Goal: Check status: Check status

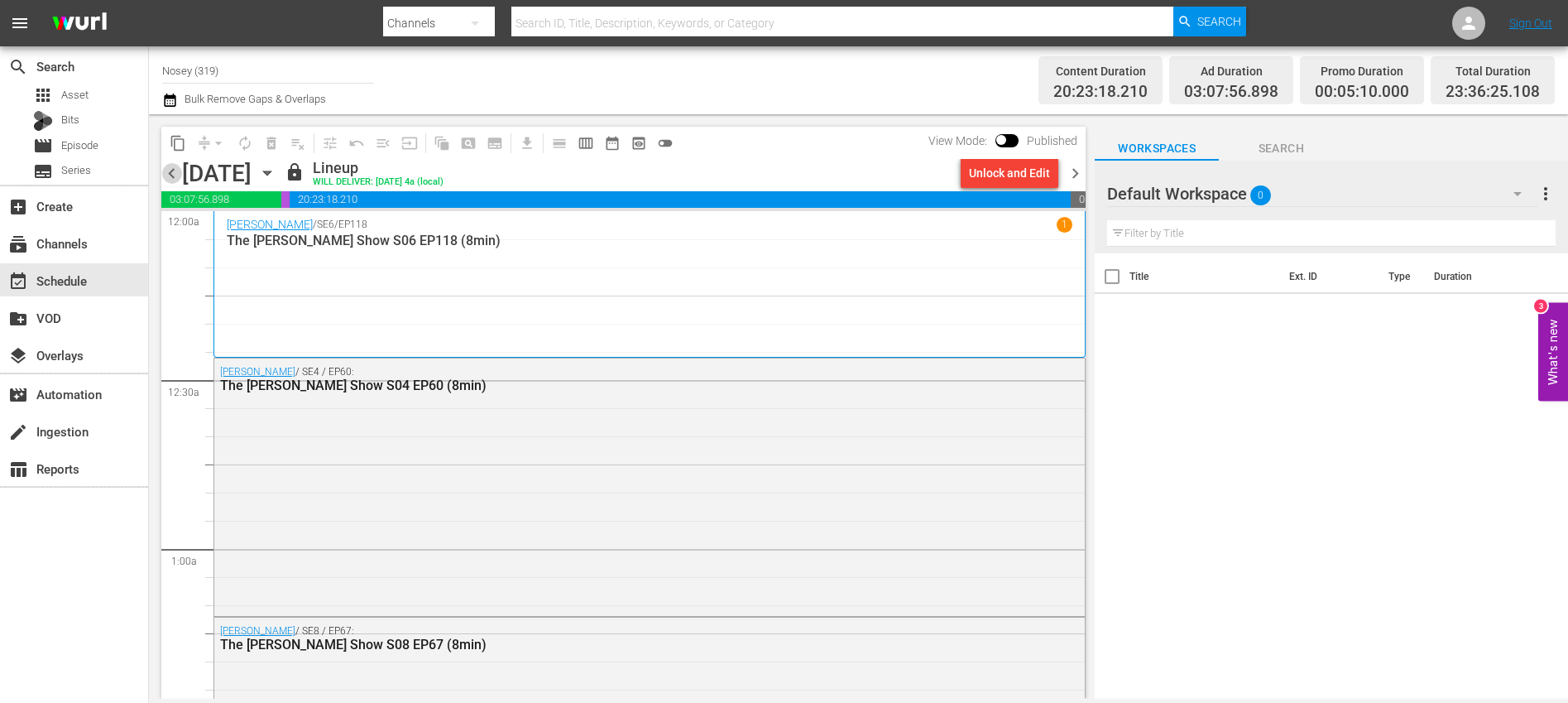
click at [165, 175] on span "chevron_left" at bounding box center [171, 173] width 21 height 21
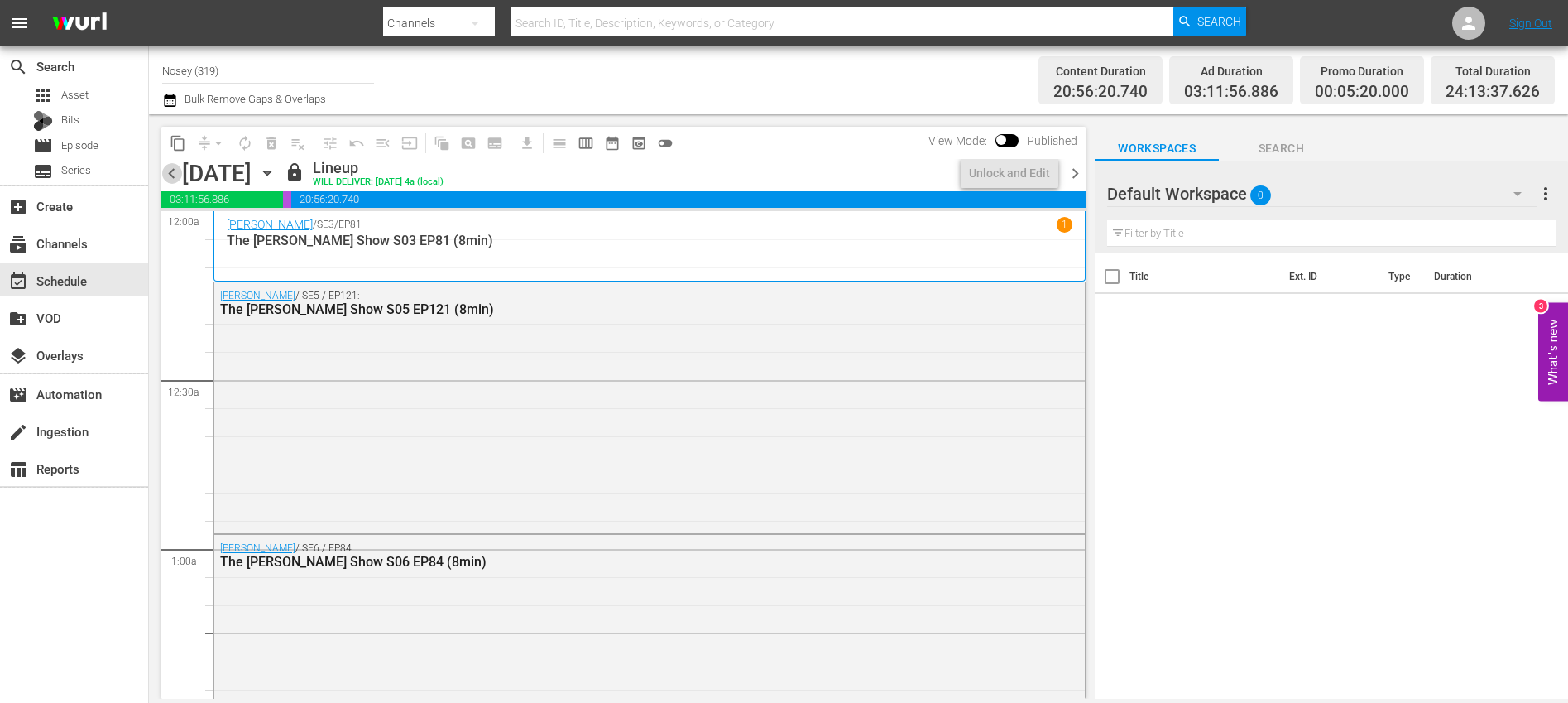
click at [170, 173] on span "chevron_left" at bounding box center [171, 173] width 21 height 21
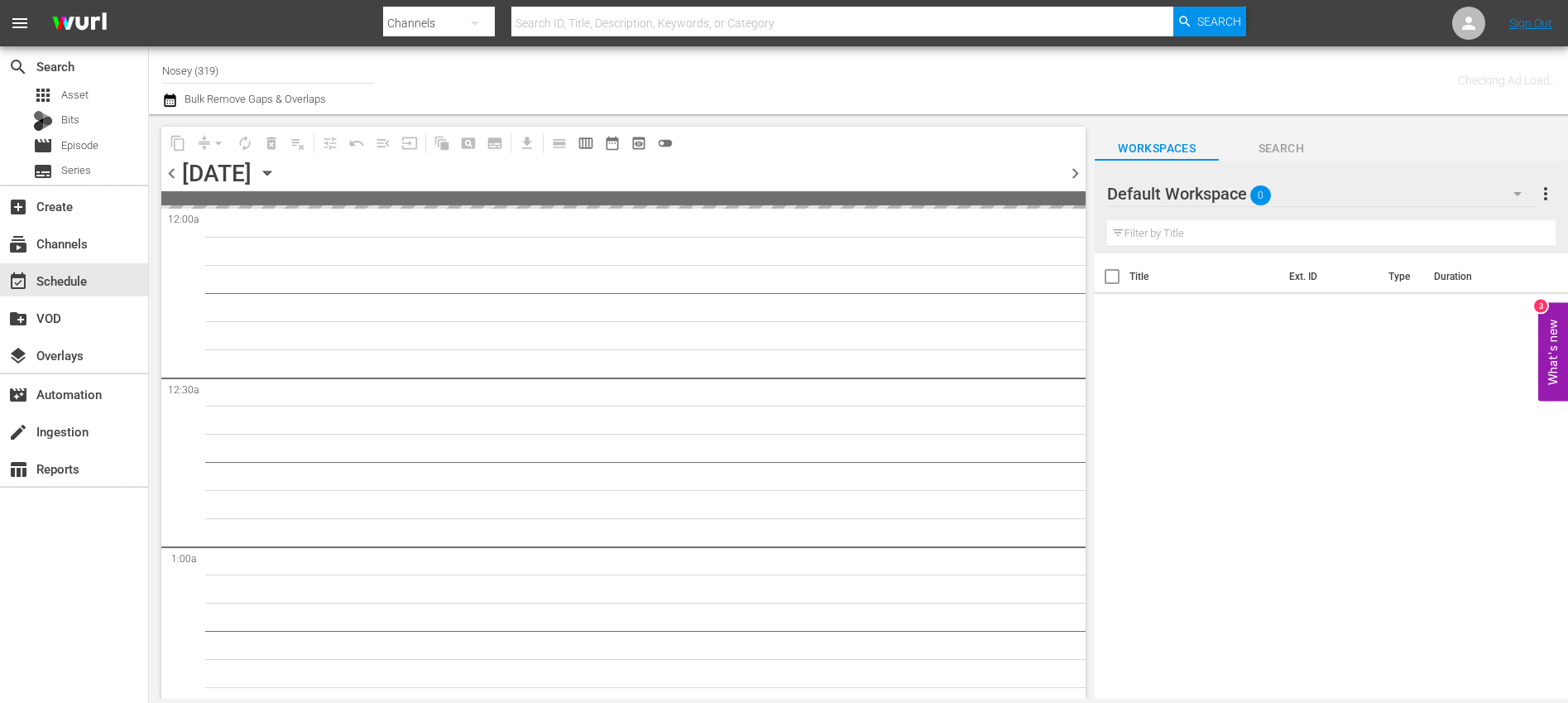
click at [170, 173] on span "chevron_left" at bounding box center [171, 173] width 21 height 21
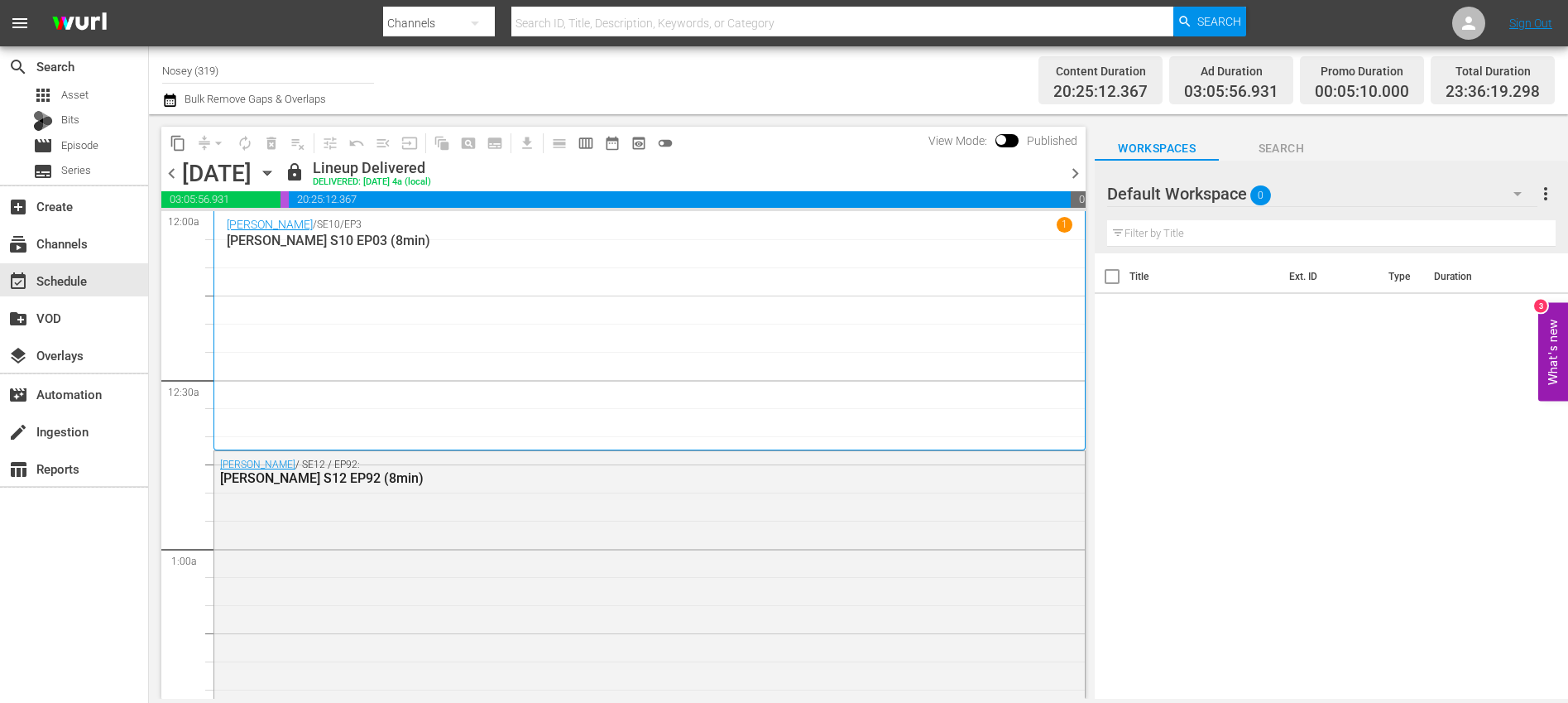
click at [1077, 174] on span "chevron_right" at bounding box center [1075, 173] width 21 height 21
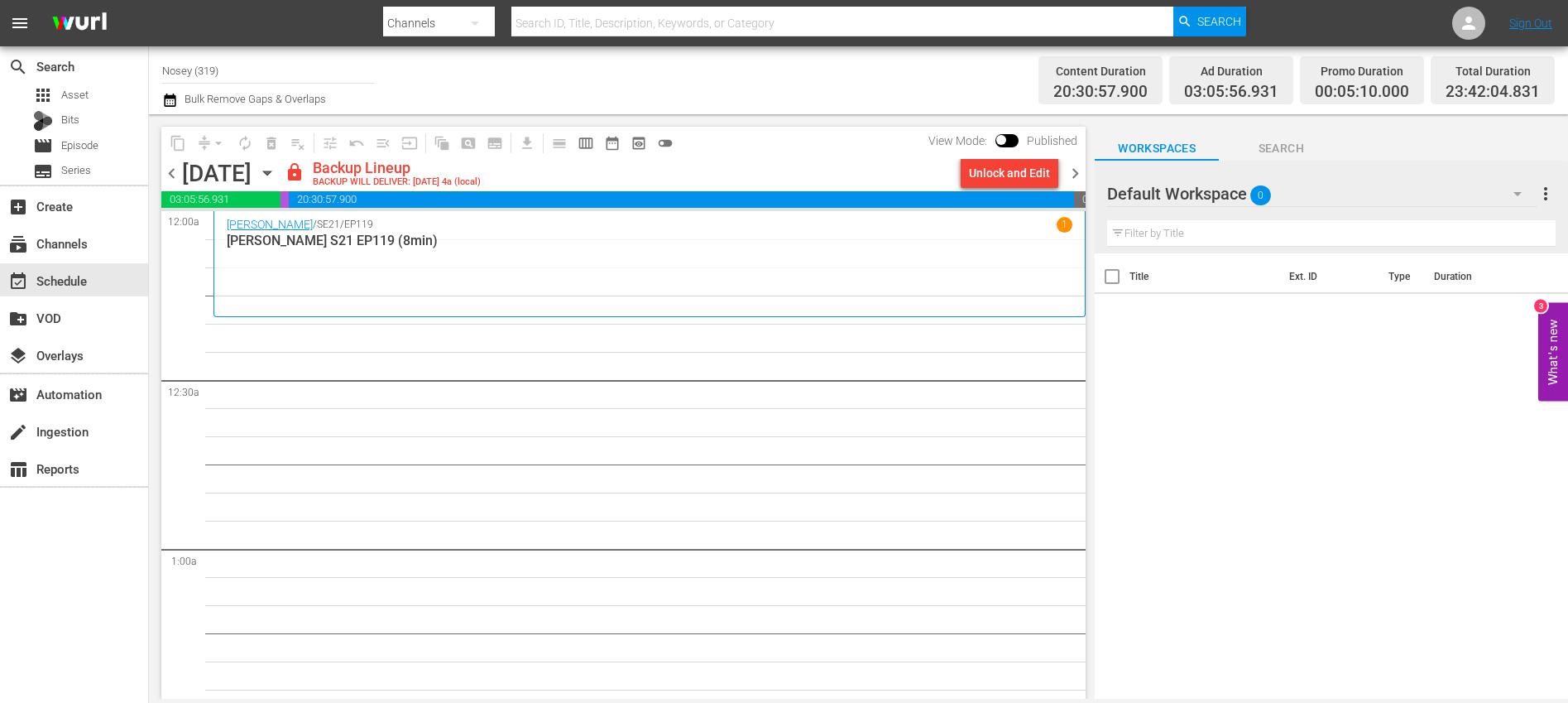
click at [175, 175] on span "chevron_left" at bounding box center [171, 173] width 21 height 21
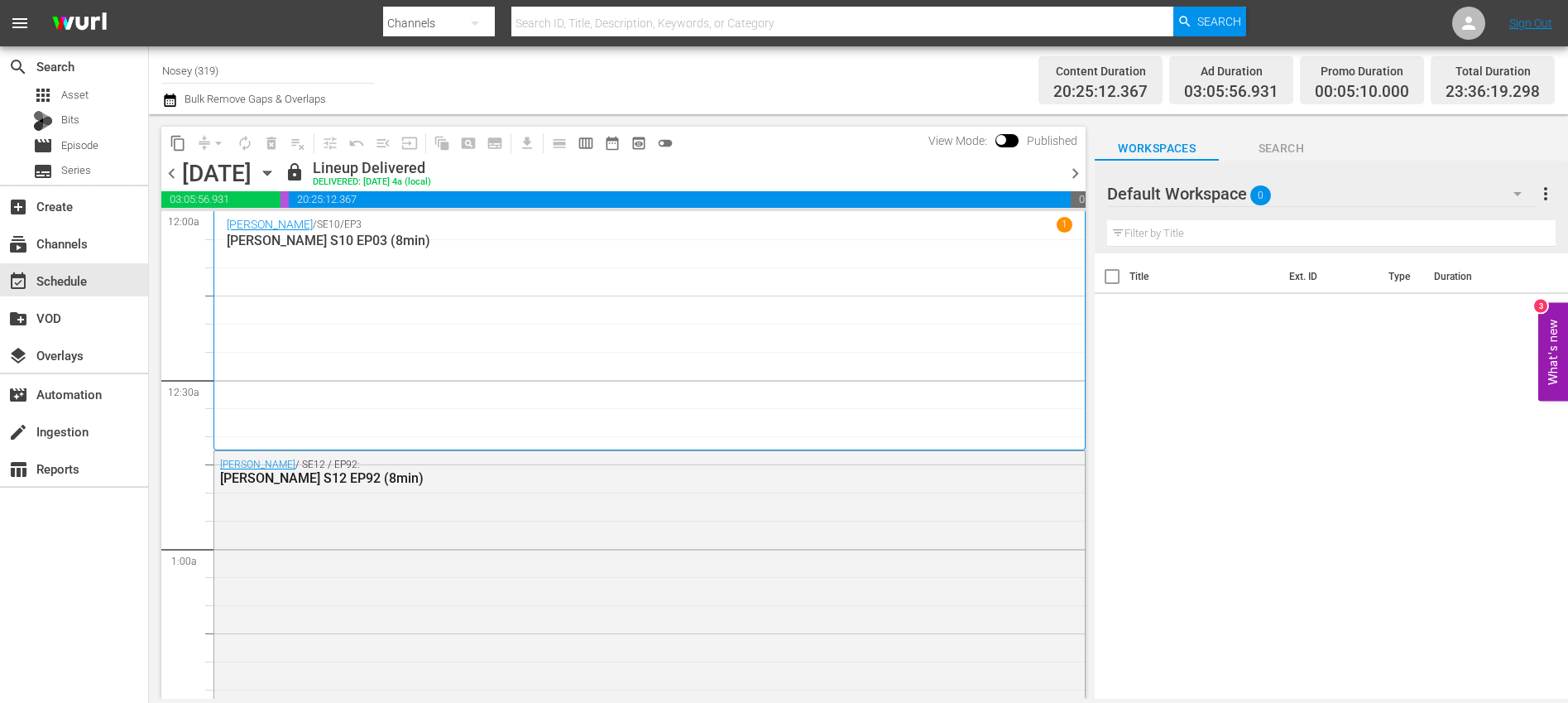
click at [1073, 173] on span "chevron_right" at bounding box center [1075, 173] width 21 height 21
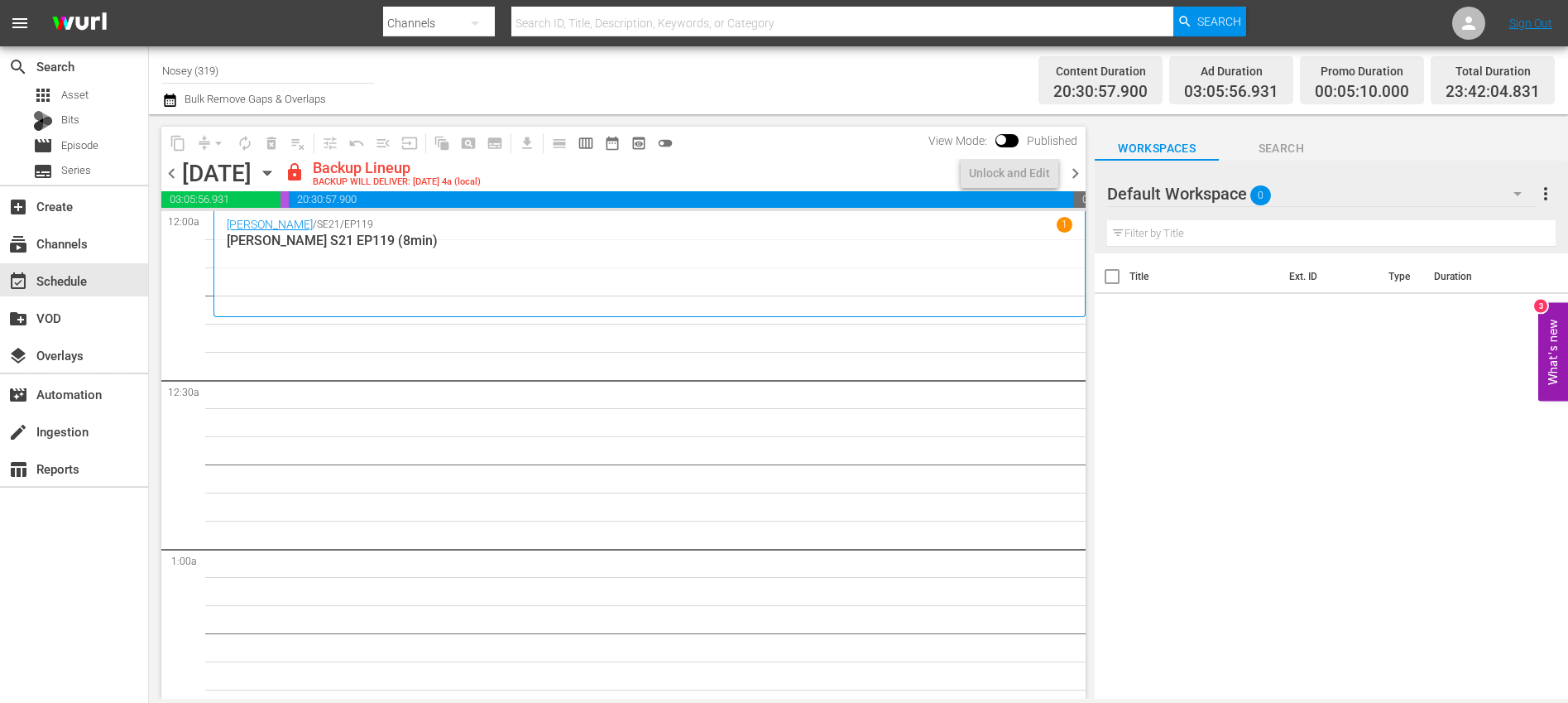
click at [1073, 173] on span "chevron_right" at bounding box center [1075, 173] width 21 height 21
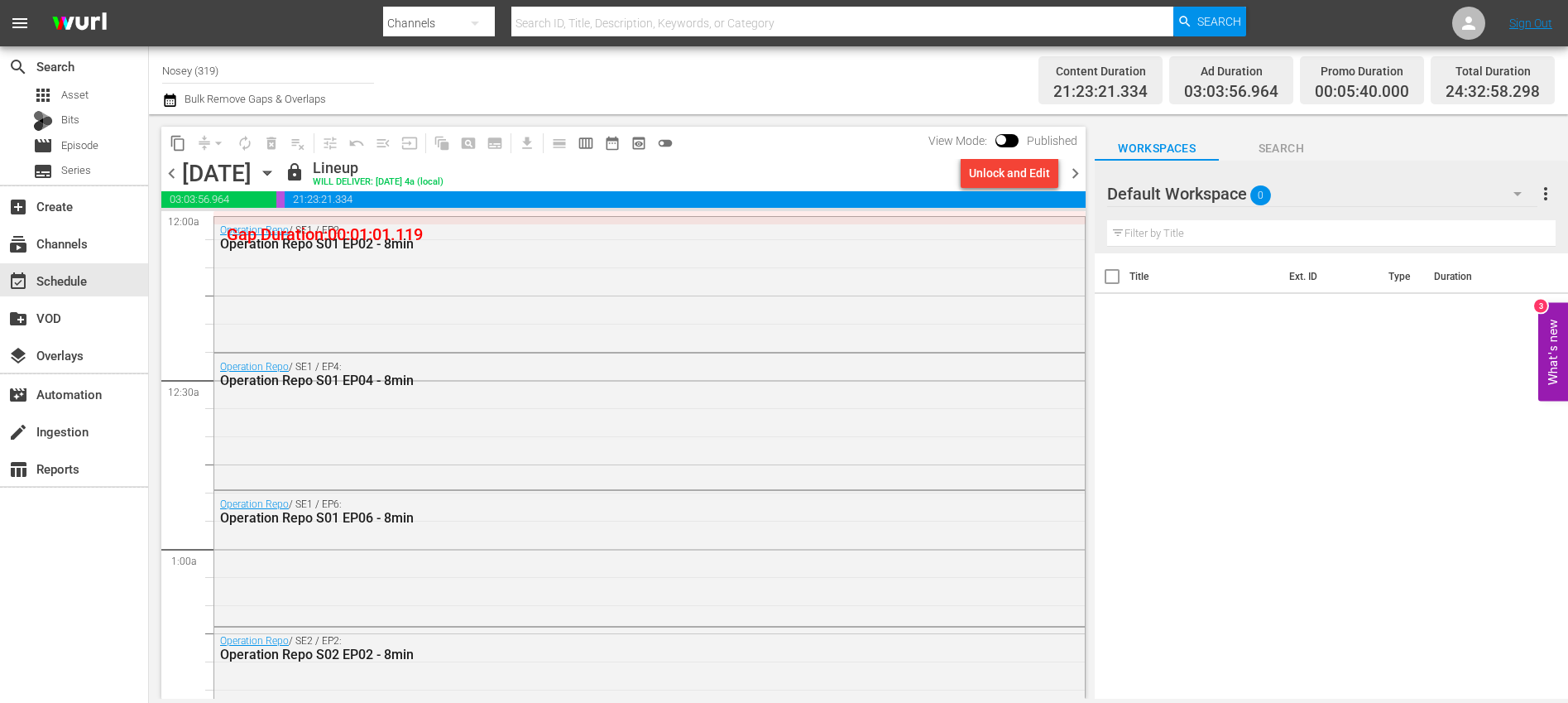
click at [170, 174] on span "chevron_left" at bounding box center [171, 173] width 21 height 21
